Goal: Navigation & Orientation: Find specific page/section

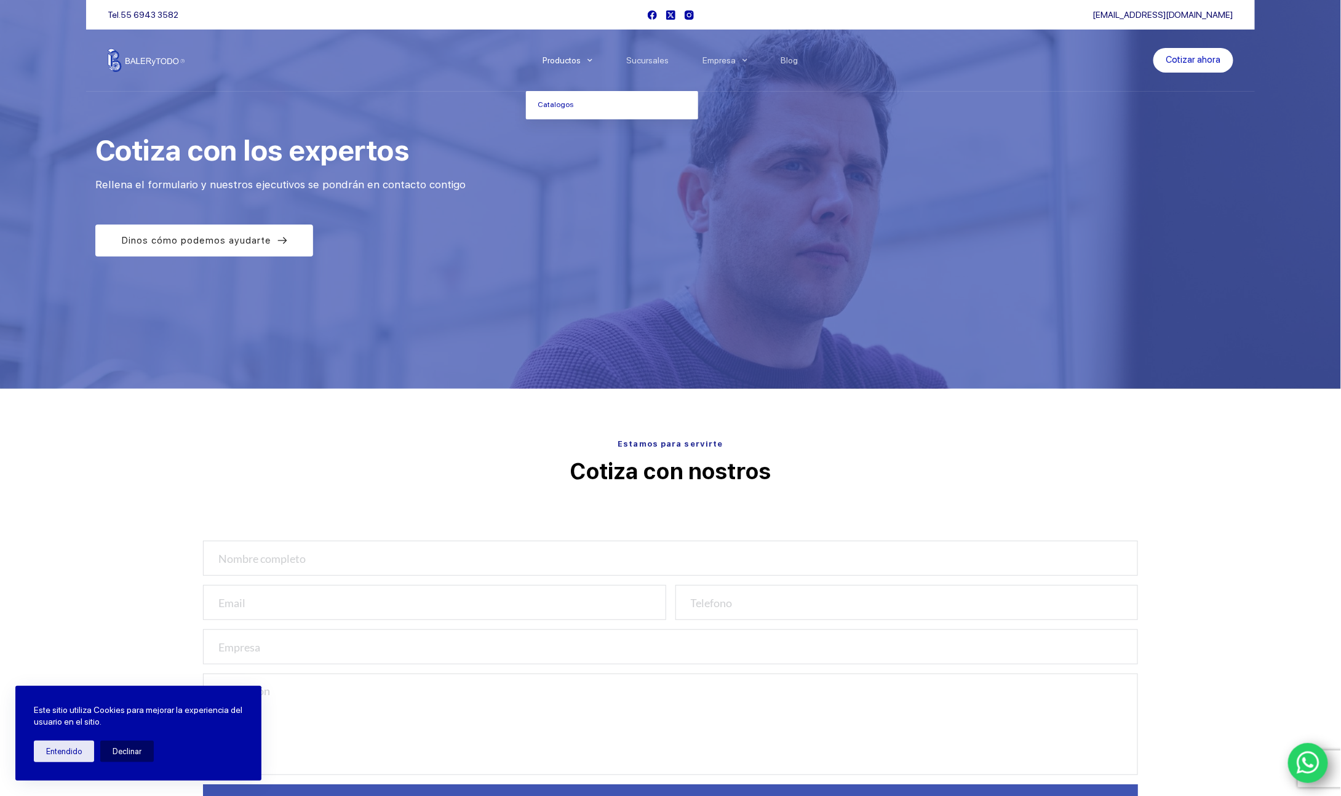
click at [581, 60] on link "Productos" at bounding box center [568, 60] width 84 height 0
click at [635, 60] on link "Sucursales" at bounding box center [648, 60] width 76 height 0
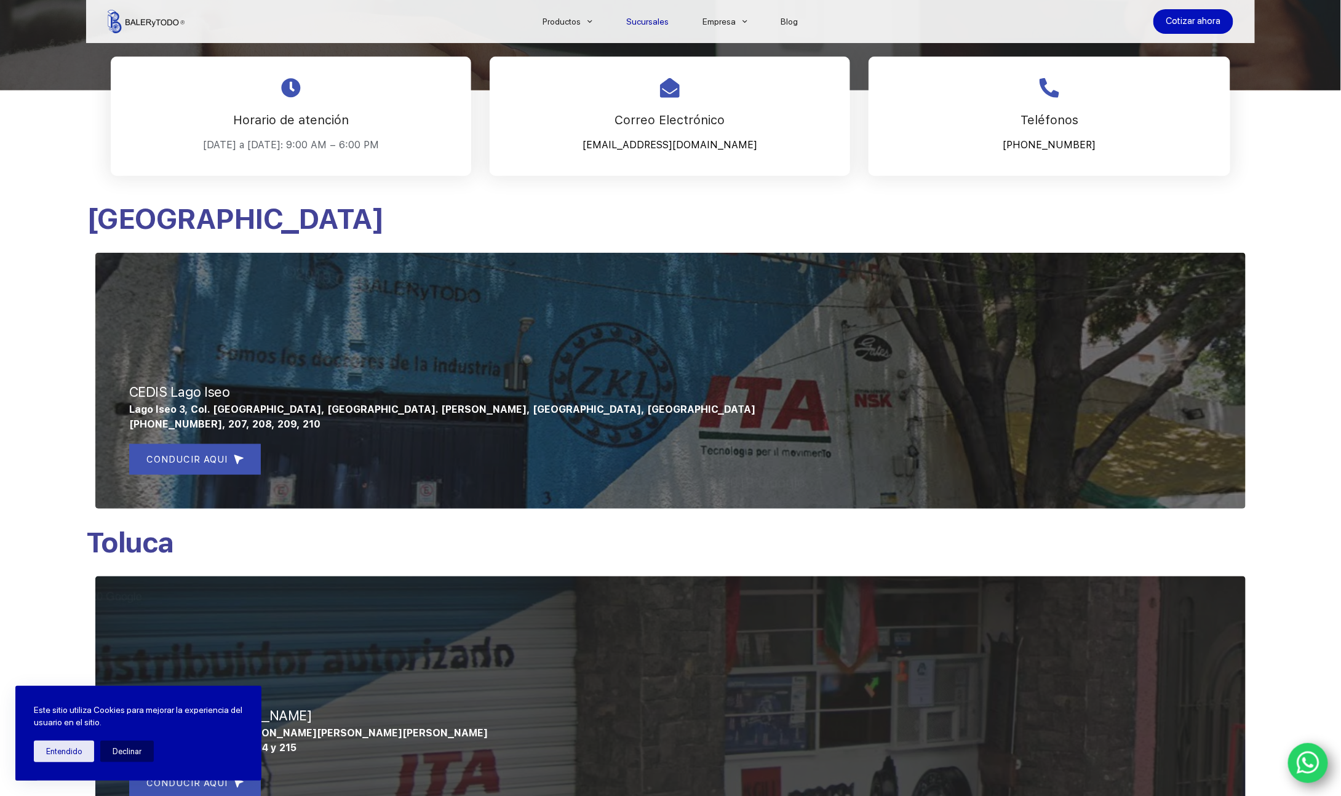
scroll to position [369, 0]
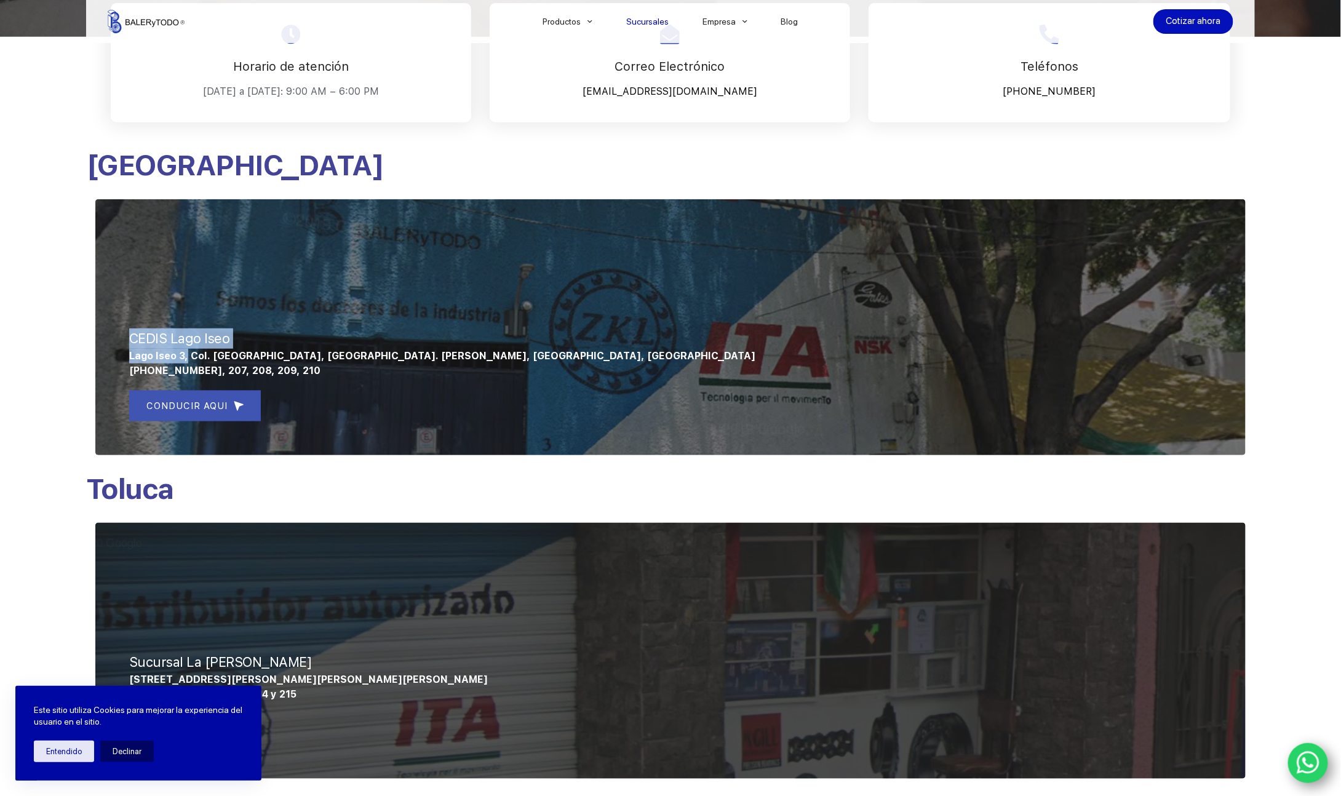
drag, startPoint x: 129, startPoint y: 357, endPoint x: 187, endPoint y: 359, distance: 58.5
click at [187, 359] on div "CEDIS Lago Iseo Lago Iseo 3, Col. Anáhuac, Del. Miguel Hidalgo, Ciudad de Méxic…" at bounding box center [670, 327] width 1169 height 274
click at [266, 312] on div at bounding box center [670, 327] width 1150 height 256
drag, startPoint x: 129, startPoint y: 358, endPoint x: 257, endPoint y: 354, distance: 128.0
click at [257, 354] on span "Lago Iseo 3, Col. Anáhuac, Del. Miguel Hidalgo, Ciudad de México, México" at bounding box center [442, 356] width 626 height 12
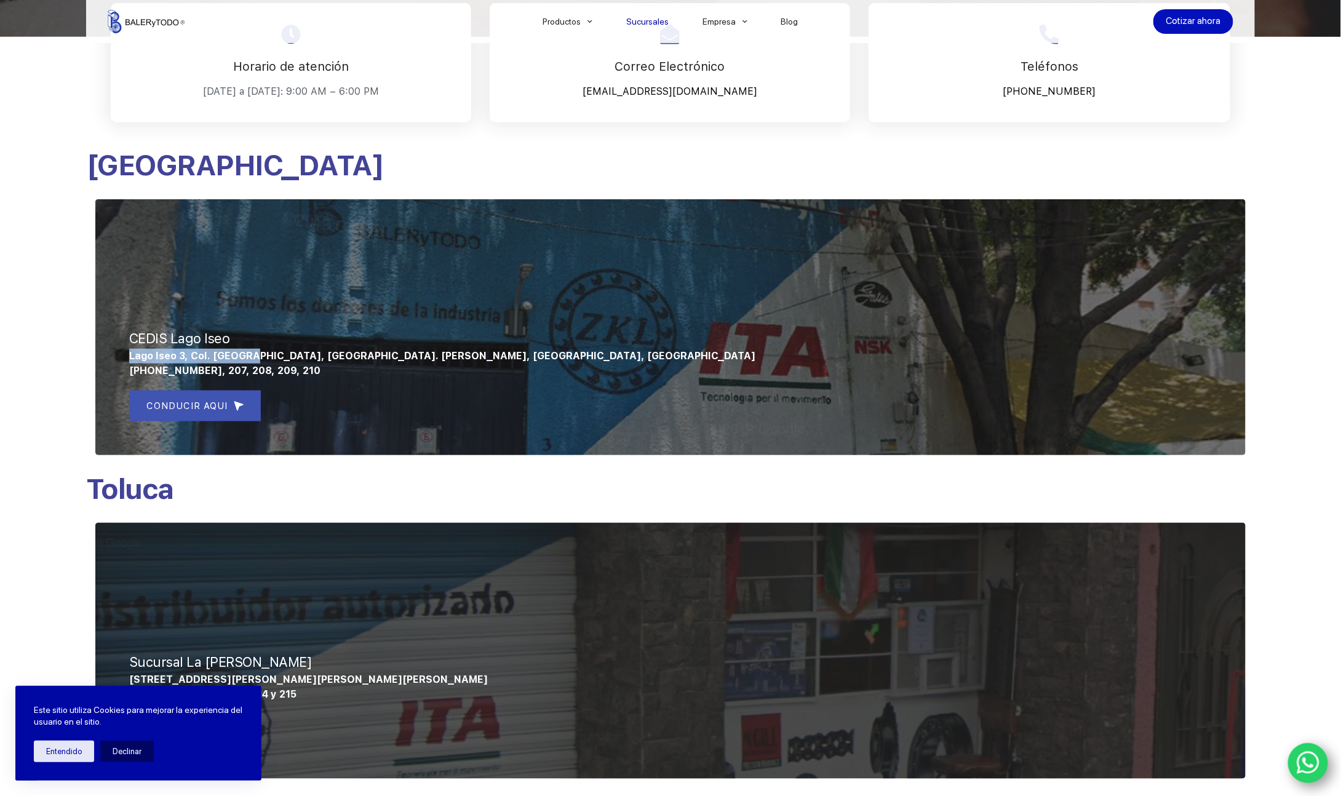
copy span "Lago Iseo 3, Col. Anáhuac"
